Goal: Task Accomplishment & Management: Manage account settings

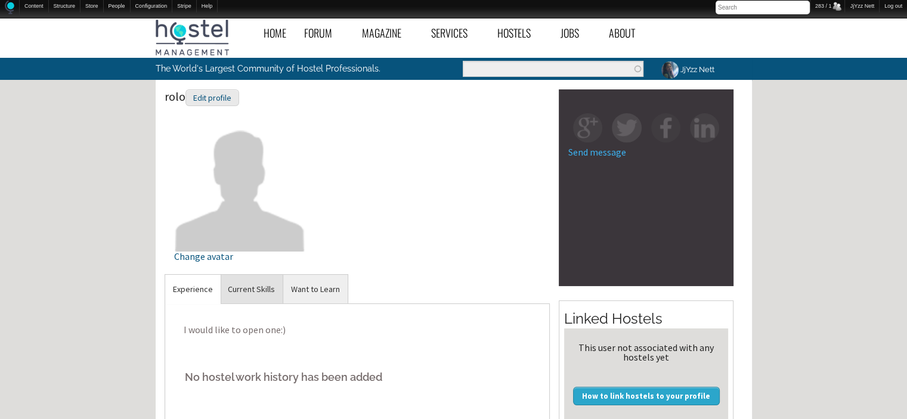
click at [231, 283] on link "Current Skills" at bounding box center [251, 289] width 63 height 29
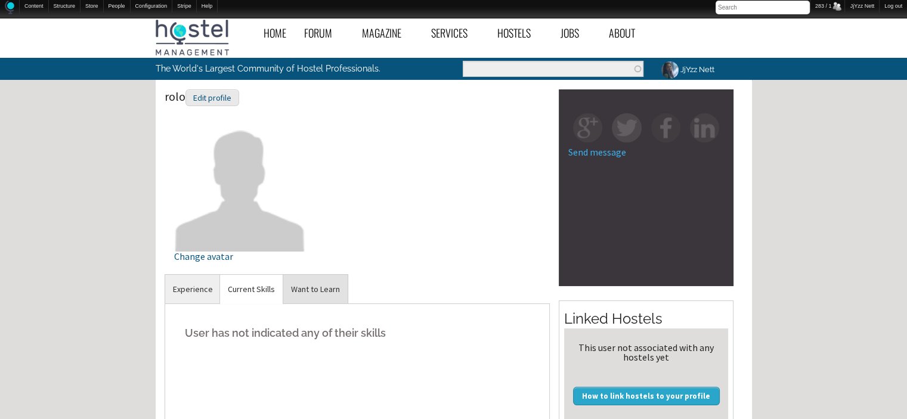
click at [299, 282] on link "Want to Learn" at bounding box center [315, 289] width 64 height 29
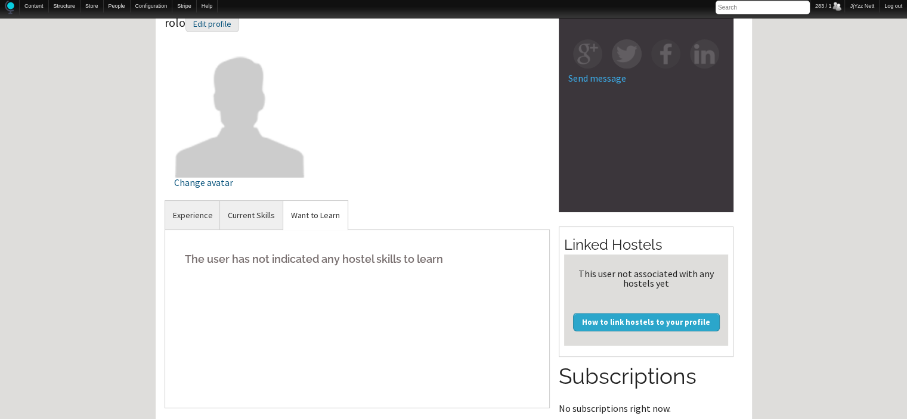
scroll to position [38, 0]
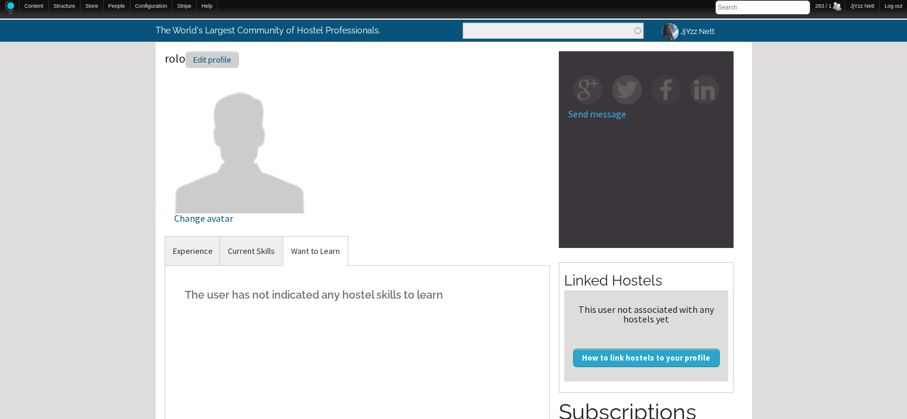
click at [203, 57] on div "Edit profile" at bounding box center [212, 59] width 54 height 17
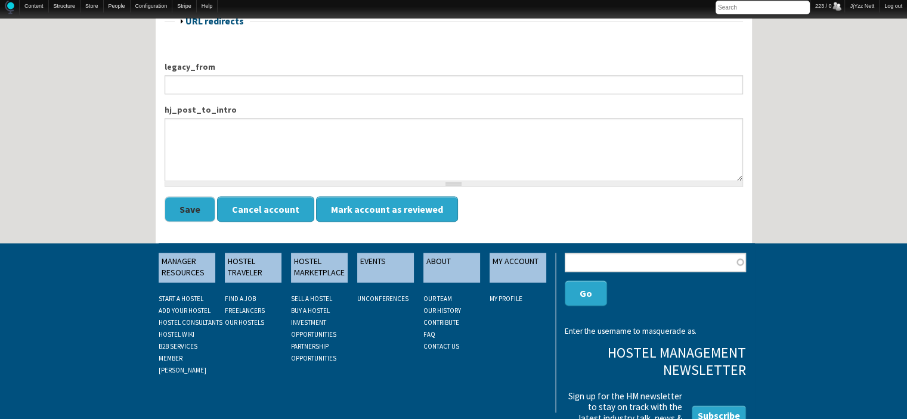
scroll to position [1518, 0]
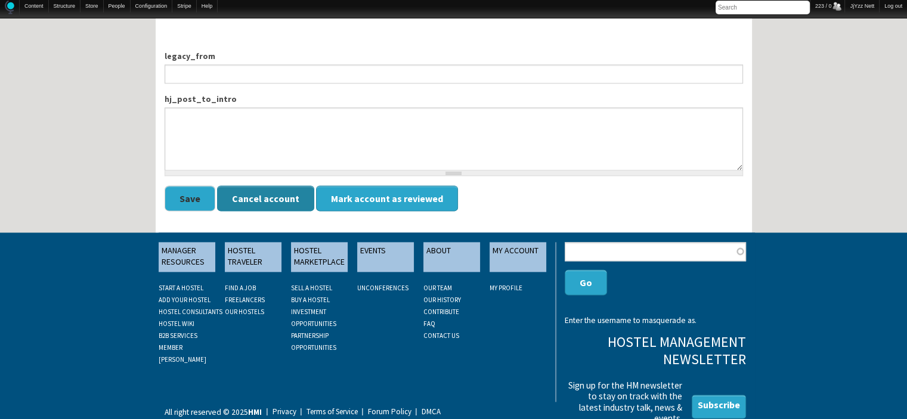
click at [281, 191] on button "Cancel account" at bounding box center [265, 198] width 97 height 26
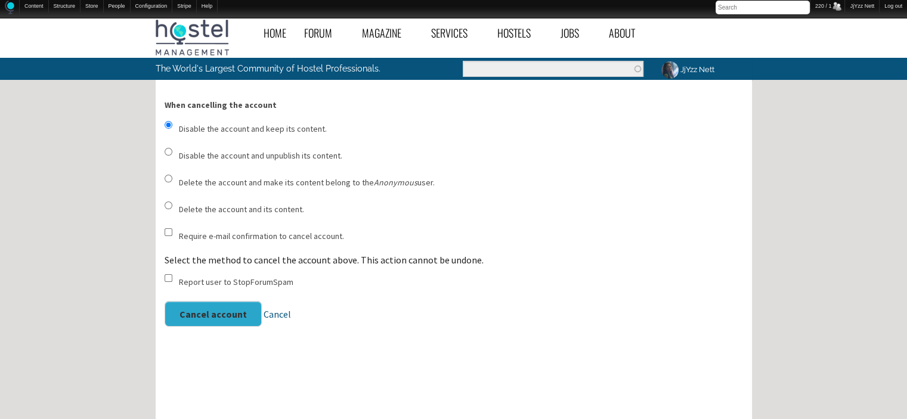
click at [165, 202] on input "Delete the account and its content." at bounding box center [169, 206] width 8 height 8
radio input "true"
click at [168, 177] on input "Delete the account and make its content belong to the Anonymous user." at bounding box center [169, 179] width 8 height 8
radio input "true"
click at [166, 150] on input "Disable the account and unpublish its content." at bounding box center [169, 152] width 8 height 8
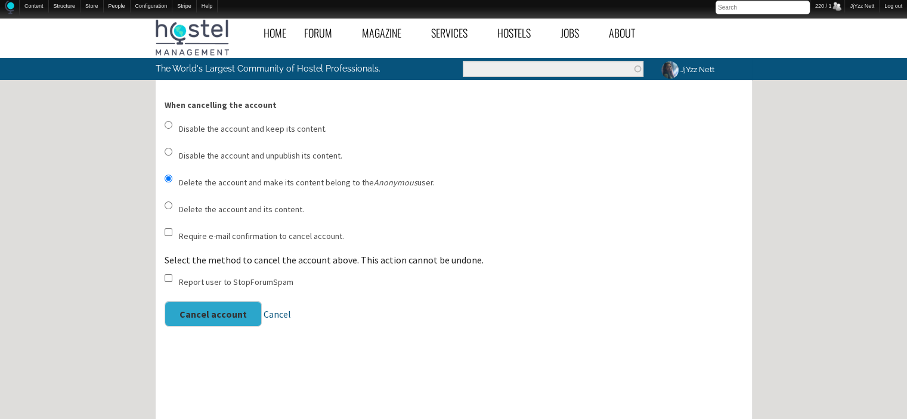
radio input "true"
click at [215, 313] on button "Cancel account" at bounding box center [213, 314] width 97 height 26
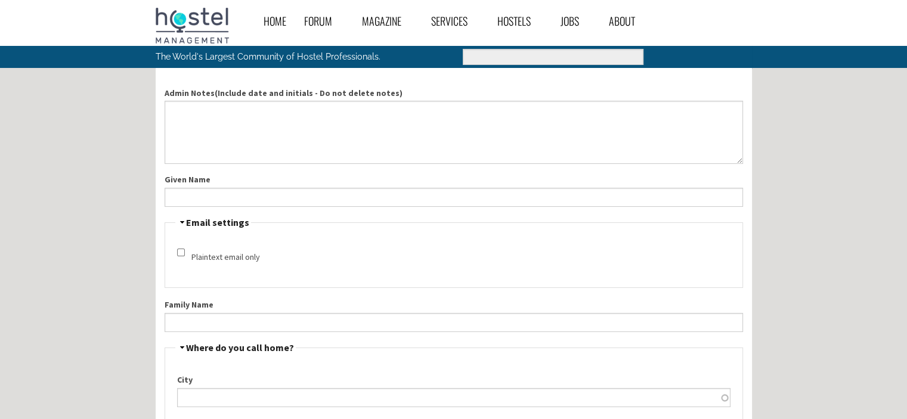
scroll to position [1457, 0]
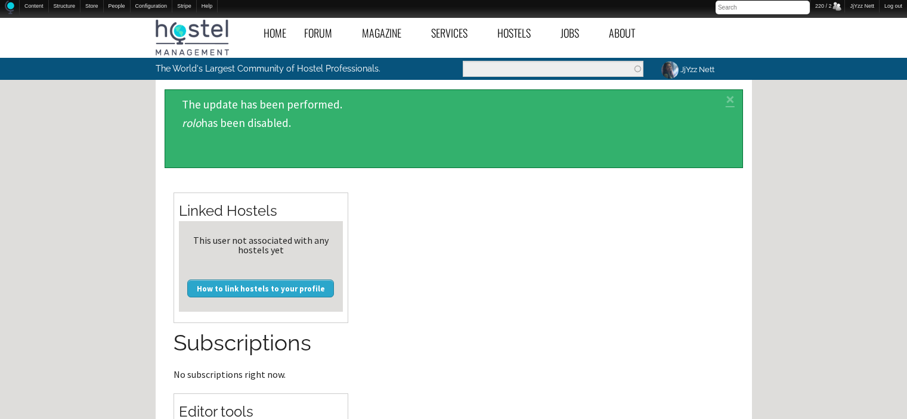
scroll to position [38, 0]
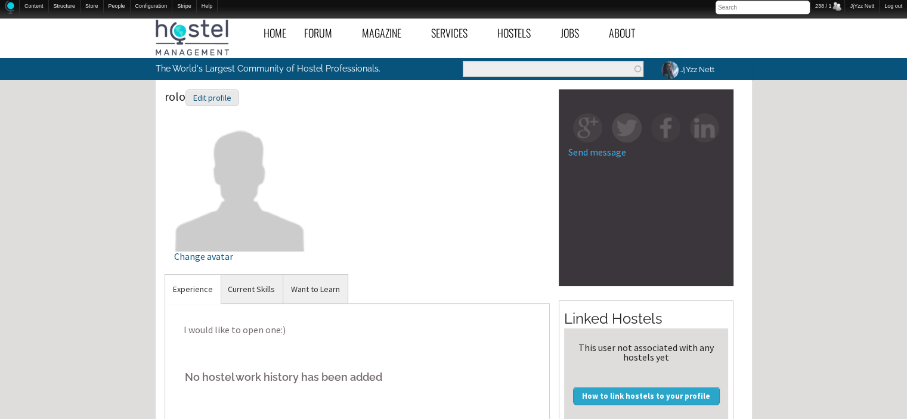
scroll to position [367, 0]
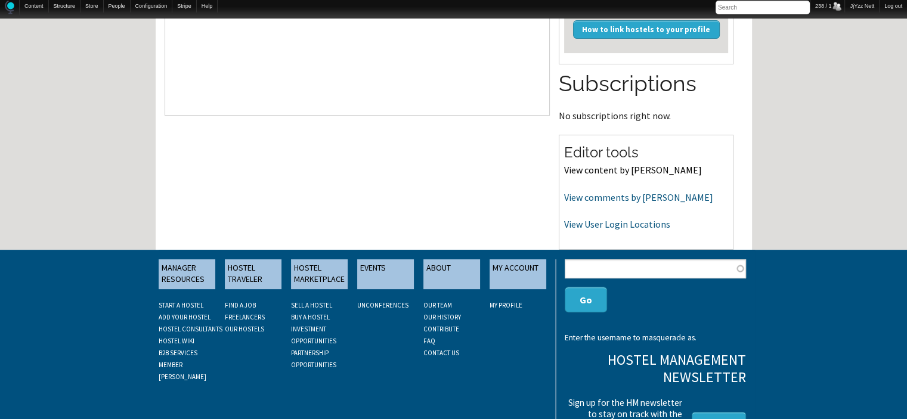
click at [614, 168] on link "View content by [PERSON_NAME]" at bounding box center [633, 170] width 138 height 12
click at [573, 174] on link "View content by [PERSON_NAME]" at bounding box center [633, 170] width 138 height 12
